Goal: Check status

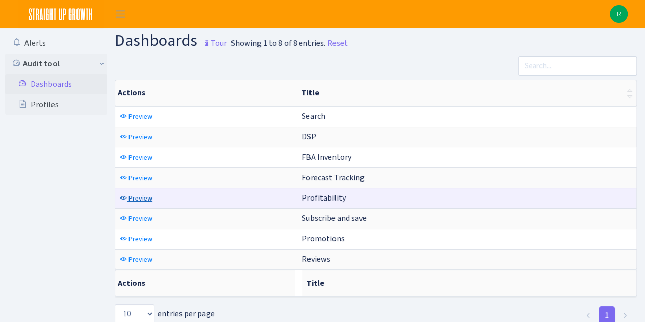
click at [133, 193] on span "Preview" at bounding box center [141, 198] width 24 height 10
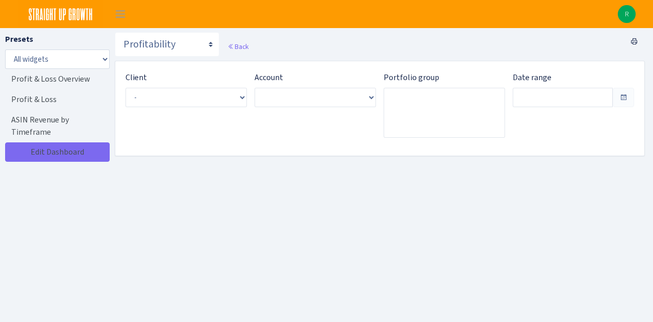
type input "[DATE] - [DATE]"
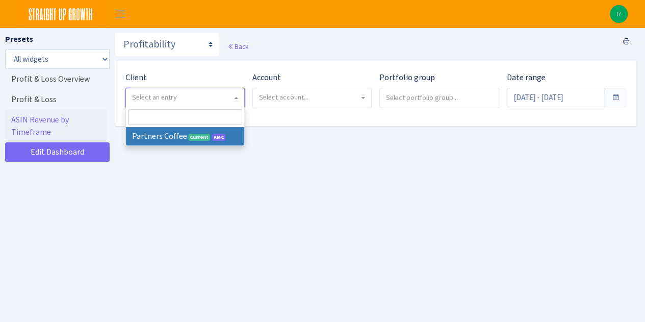
click at [207, 93] on span "Select an entry" at bounding box center [182, 97] width 100 height 10
select select "481"
select select
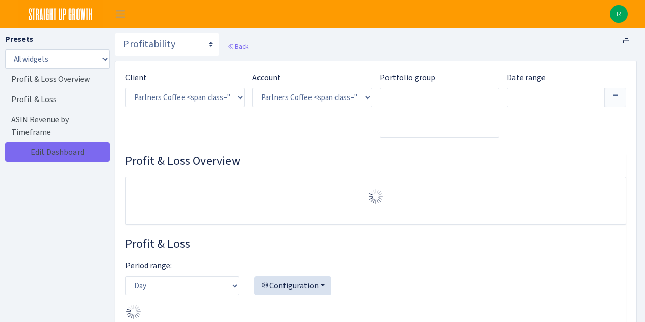
select select "2242985598963294"
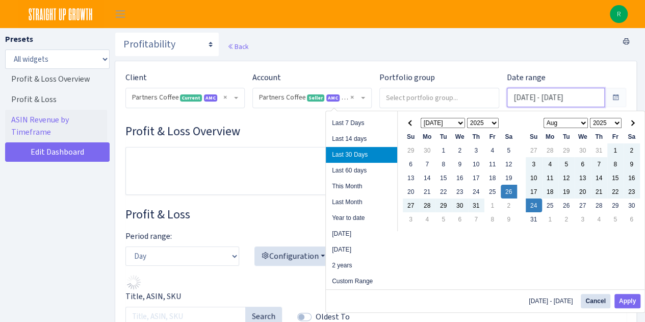
click at [544, 98] on input "Jul 26, 2025 - Aug 24, 2025" at bounding box center [556, 97] width 98 height 19
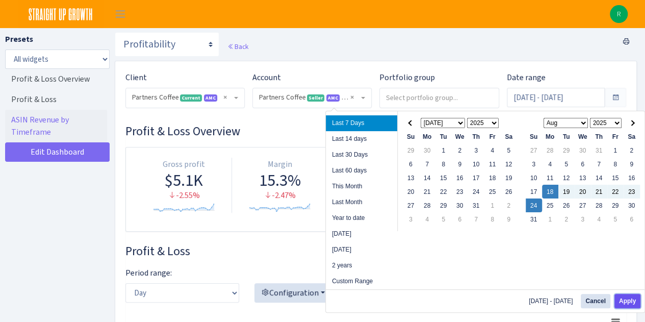
click at [627, 297] on button "Apply" at bounding box center [628, 301] width 26 height 14
type input "[DATE] - [DATE]"
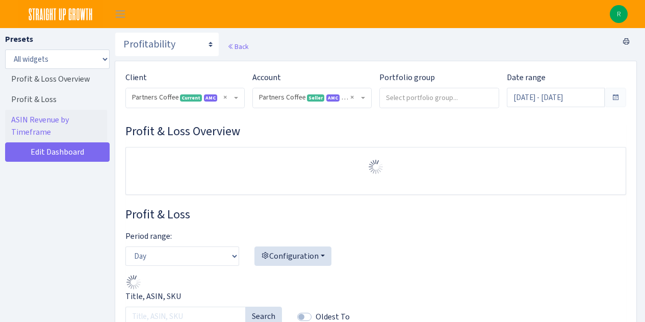
select select "2242985598963294"
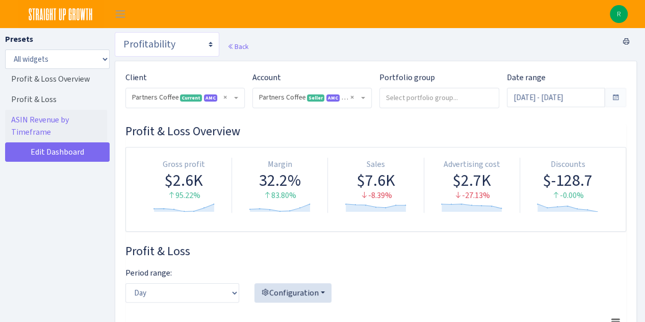
click at [189, 37] on select "Search DSP FBA Inventory Forecast Tracking Profitability Subscribe and save Pro…" at bounding box center [167, 44] width 105 height 24
select select "https://straightupgrowth.com/admin/dashboard/25/show"
click at [115, 32] on select "Search DSP FBA Inventory Forecast Tracking Profitability Subscribe and save Pro…" at bounding box center [167, 44] width 105 height 24
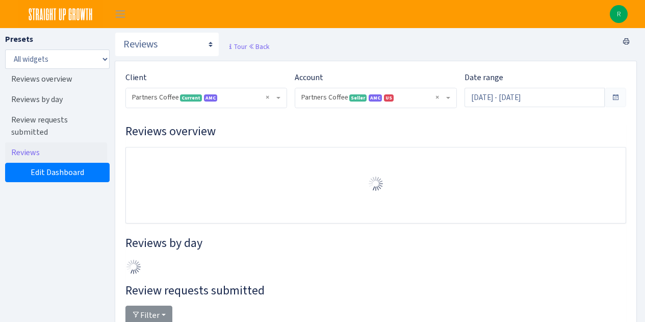
select select "2242985598963294"
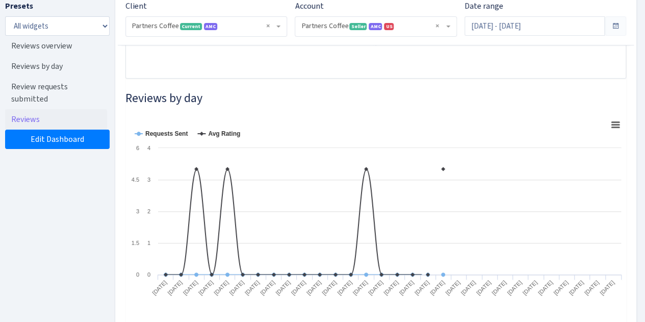
scroll to position [143, 0]
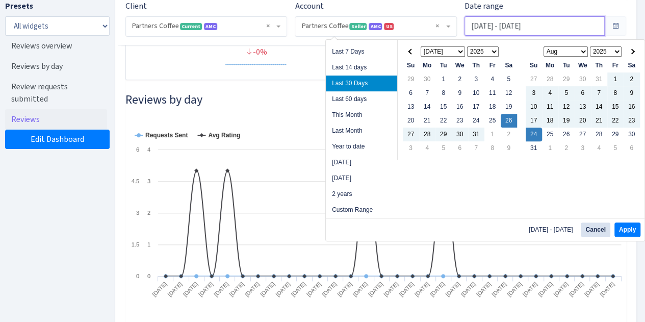
click at [505, 23] on input "[DATE] - [DATE]" at bounding box center [535, 25] width 140 height 19
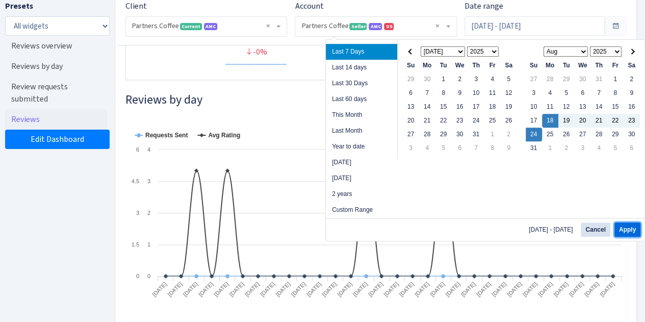
click at [626, 227] on button "Apply" at bounding box center [628, 229] width 26 height 14
type input "[DATE] - [DATE]"
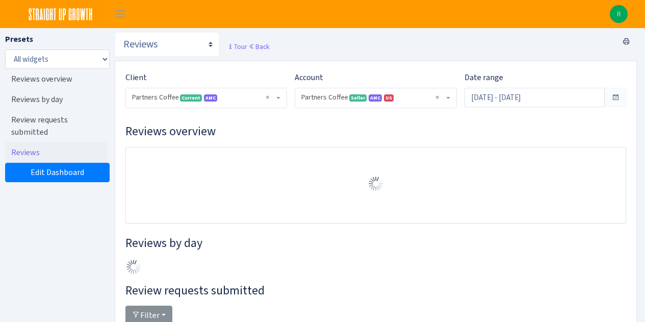
select select "2242985598963294"
